Goal: Task Accomplishment & Management: Complete application form

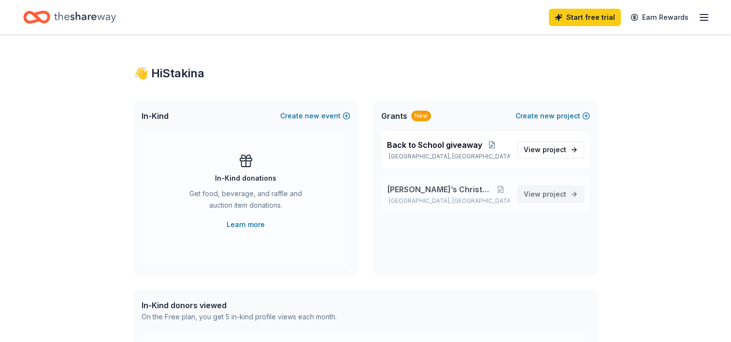
click at [551, 192] on span "project" at bounding box center [555, 194] width 24 height 8
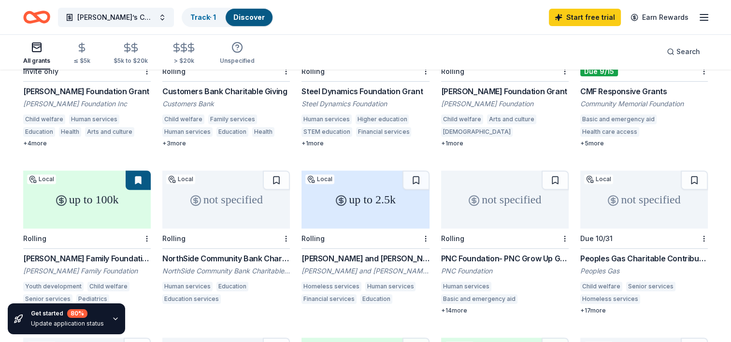
scroll to position [338, 0]
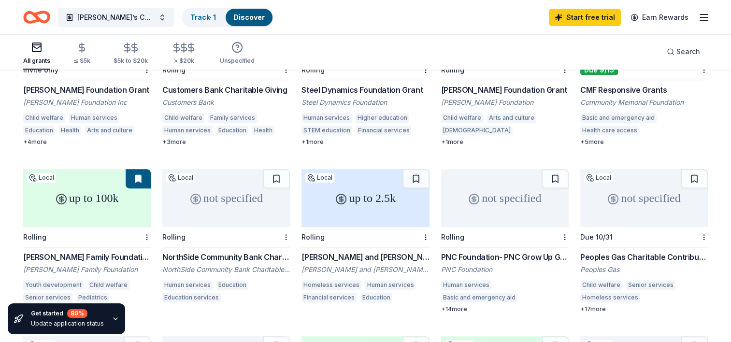
click at [463, 305] on div "+ 14 more" at bounding box center [505, 309] width 128 height 8
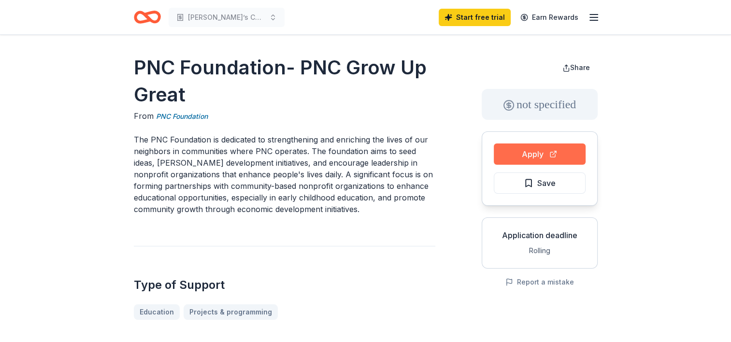
click at [532, 154] on button "Apply" at bounding box center [540, 154] width 92 height 21
click at [572, 147] on button "Apply" at bounding box center [540, 154] width 92 height 21
click at [573, 153] on button "Apply" at bounding box center [540, 154] width 92 height 21
